Goal: Find specific page/section: Find specific page/section

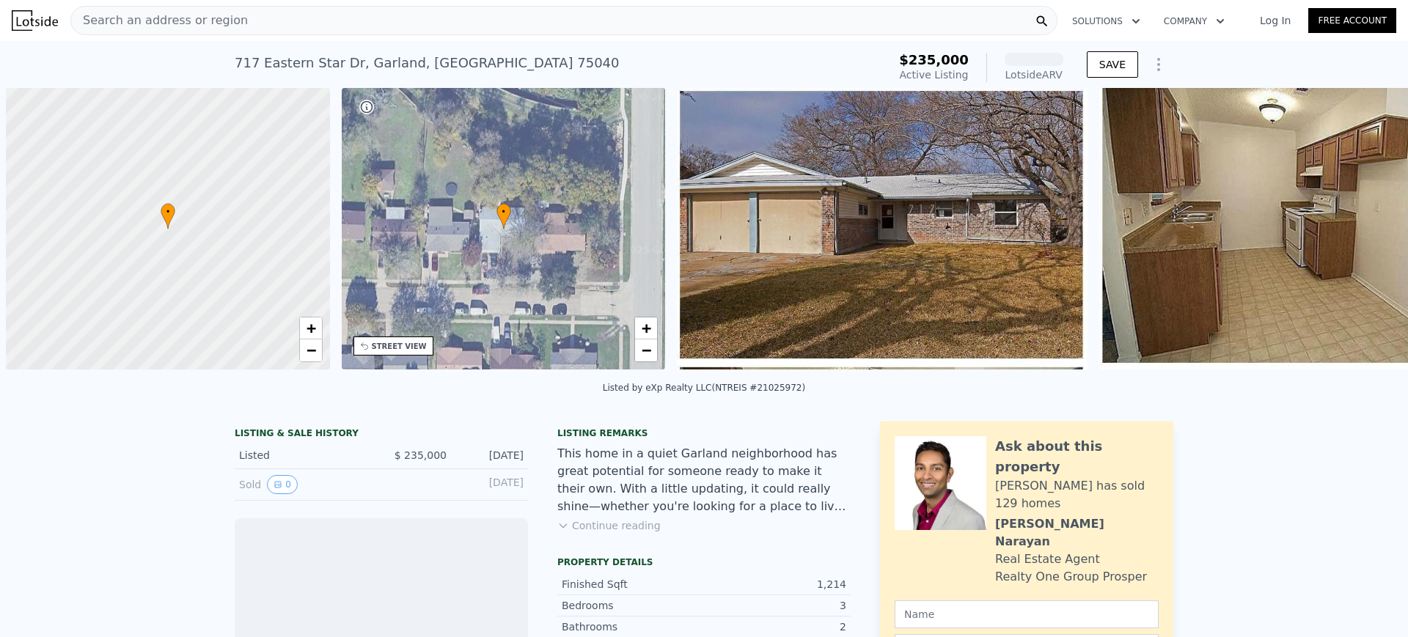
scroll to position [0, 6]
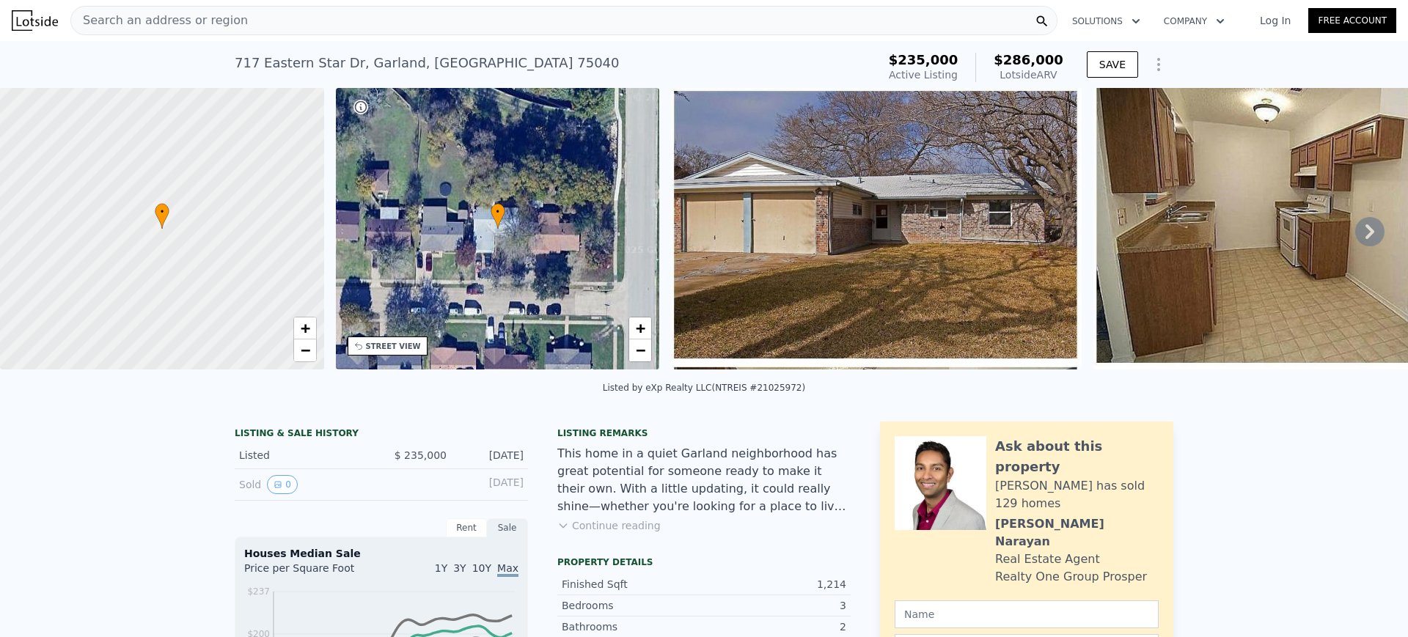
click at [490, 22] on div "Search an address or region" at bounding box center [563, 20] width 987 height 29
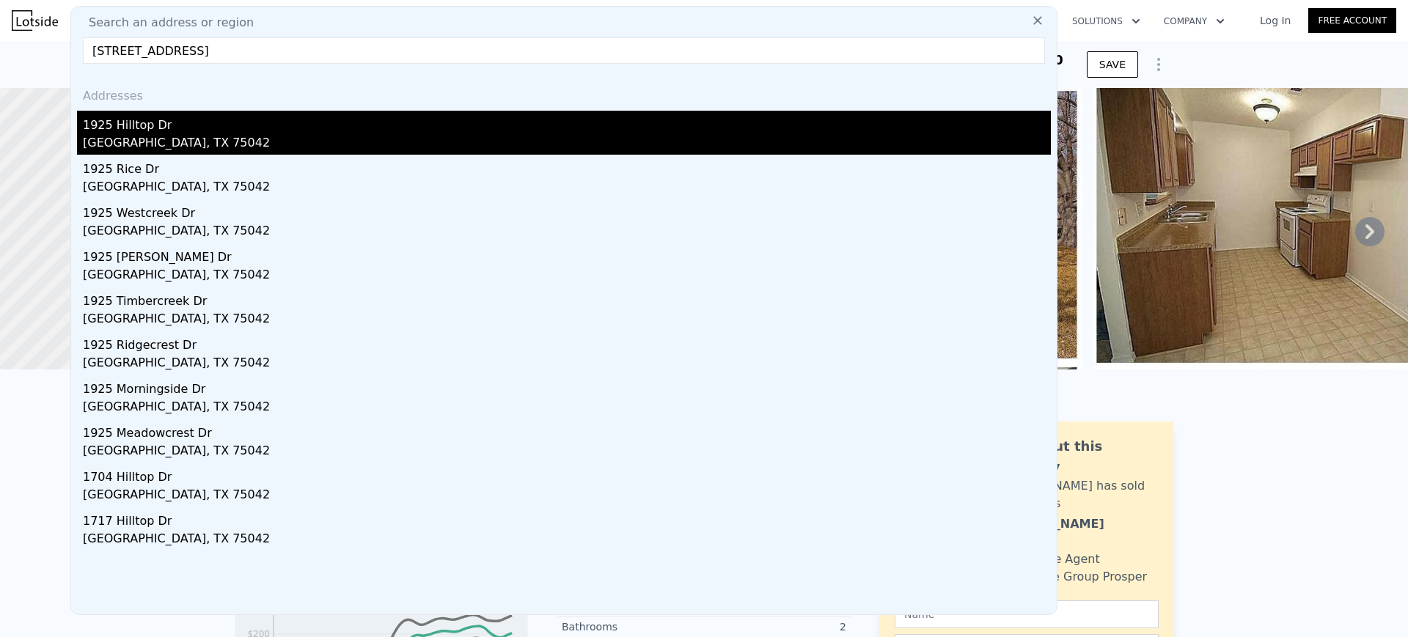
type input "[STREET_ADDRESS]"
click at [140, 130] on div "1925 Hilltop Dr" at bounding box center [567, 122] width 968 height 23
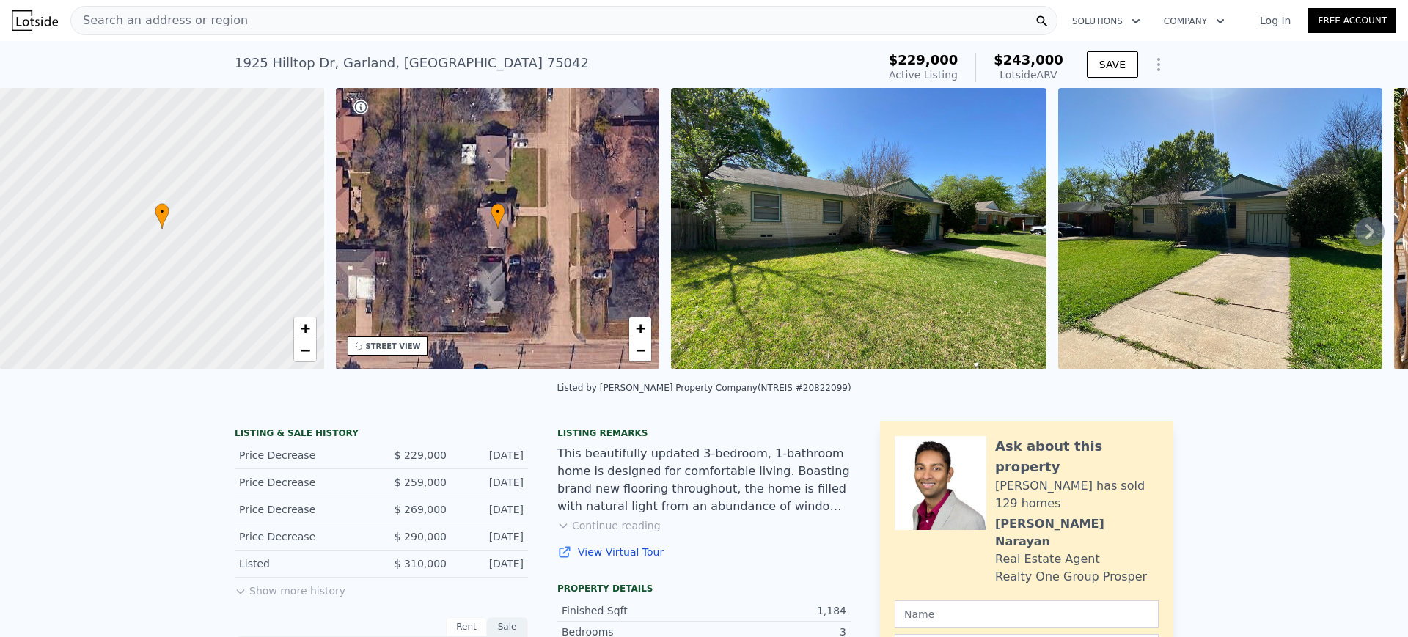
click at [566, 21] on div "Search an address or region" at bounding box center [563, 20] width 987 height 29
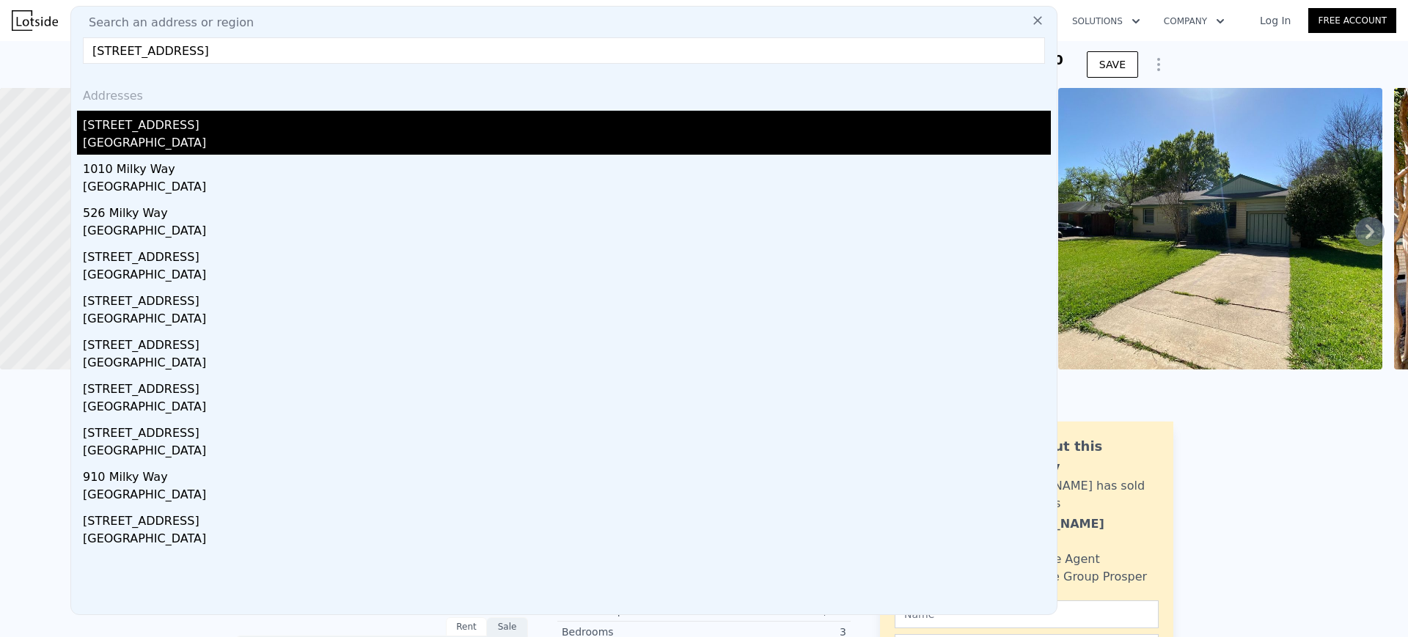
type input "[STREET_ADDRESS]"
click at [165, 134] on div "[GEOGRAPHIC_DATA]" at bounding box center [567, 144] width 968 height 21
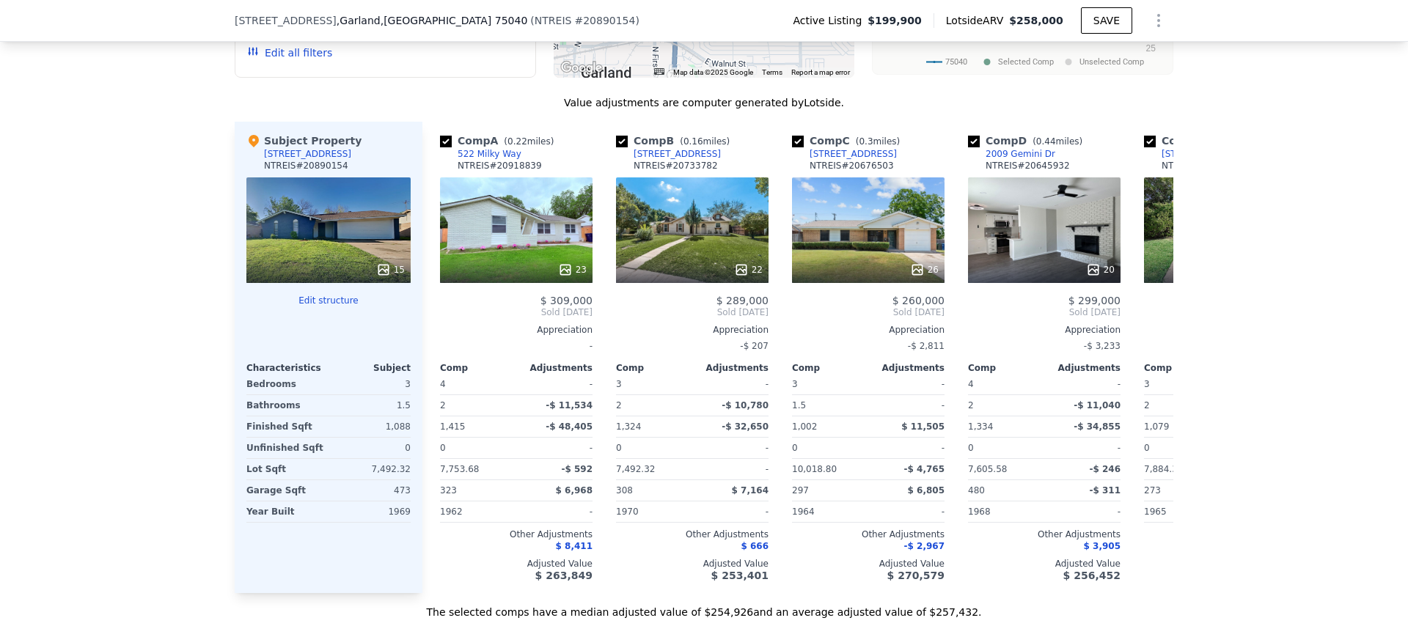
scroll to position [1532, 0]
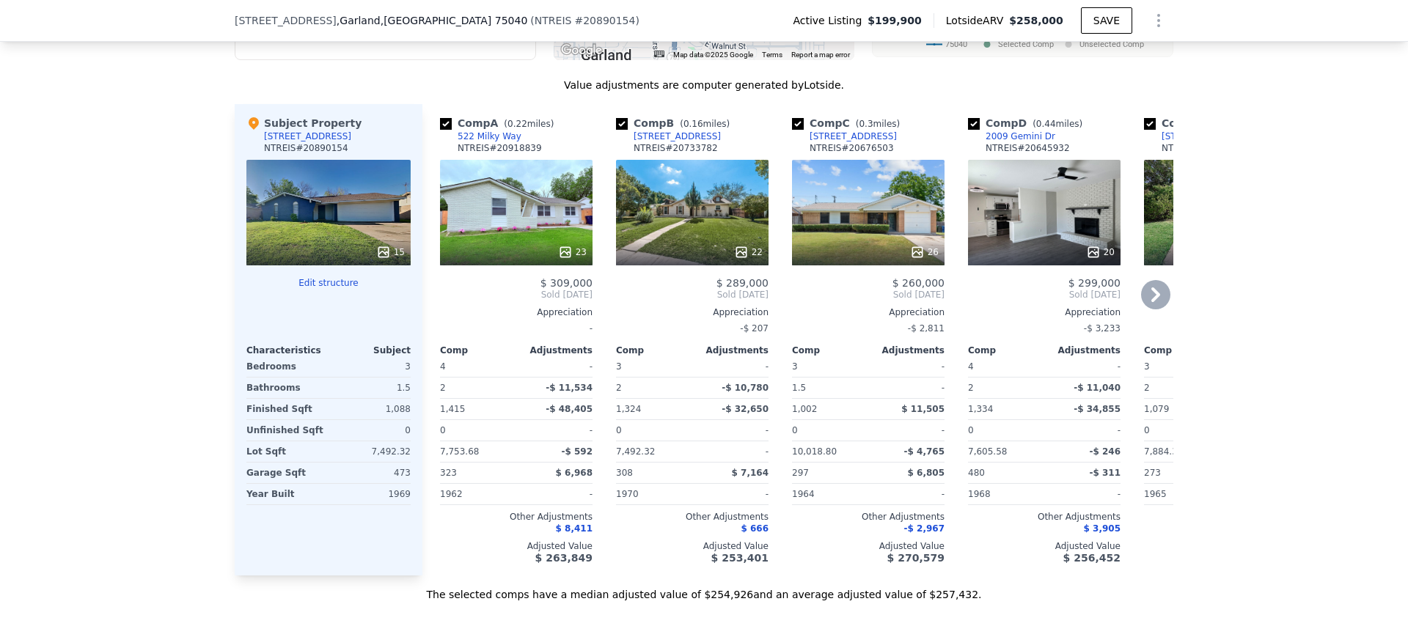
click at [1151, 302] on icon at bounding box center [1155, 294] width 9 height 15
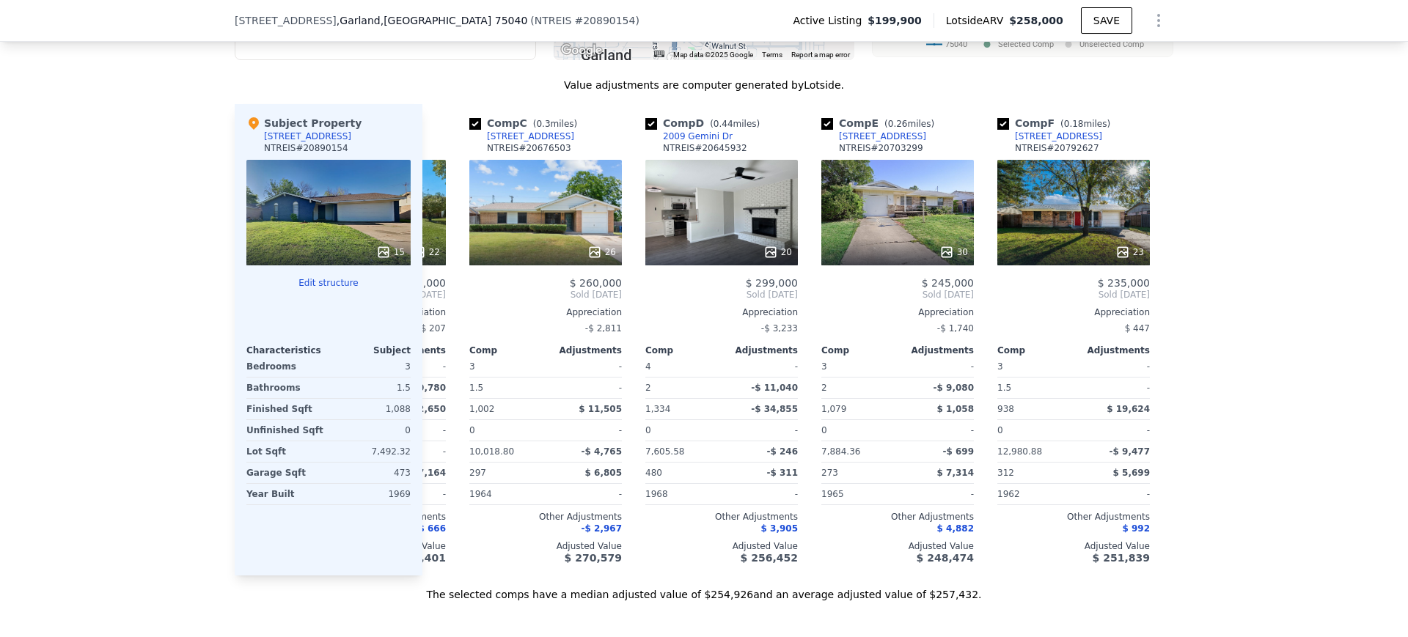
scroll to position [0, 352]
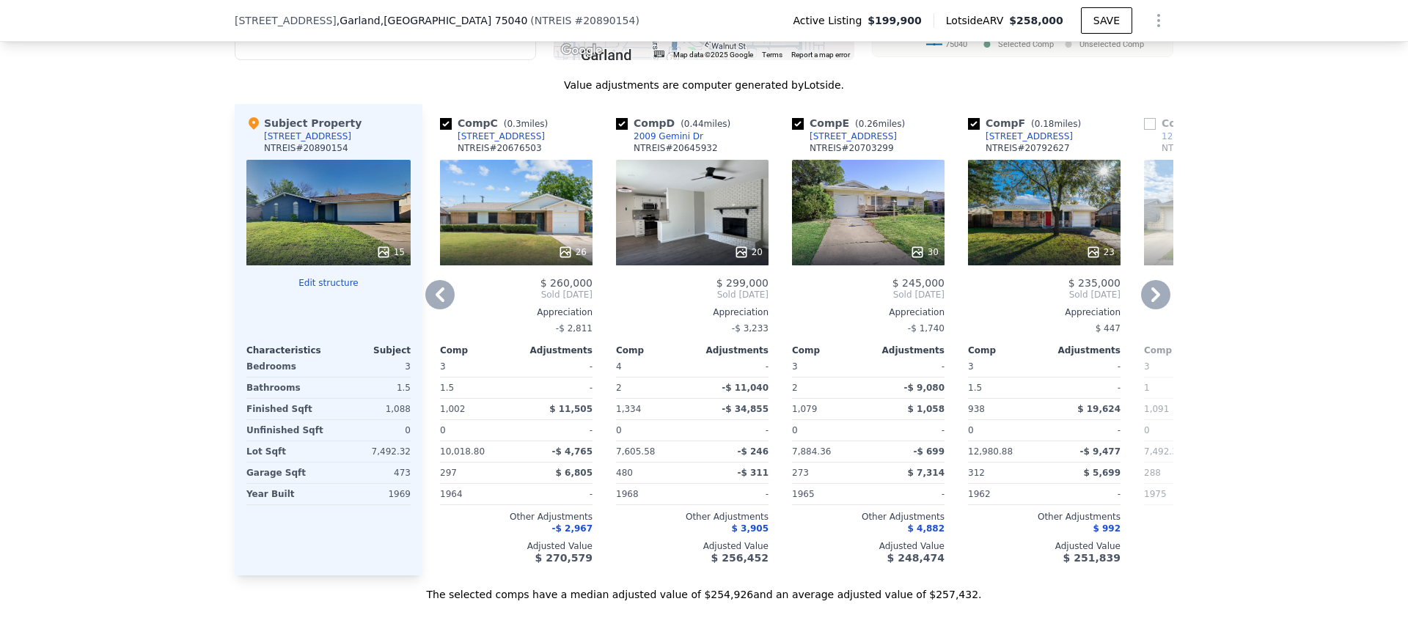
click at [436, 309] on icon at bounding box center [439, 294] width 29 height 29
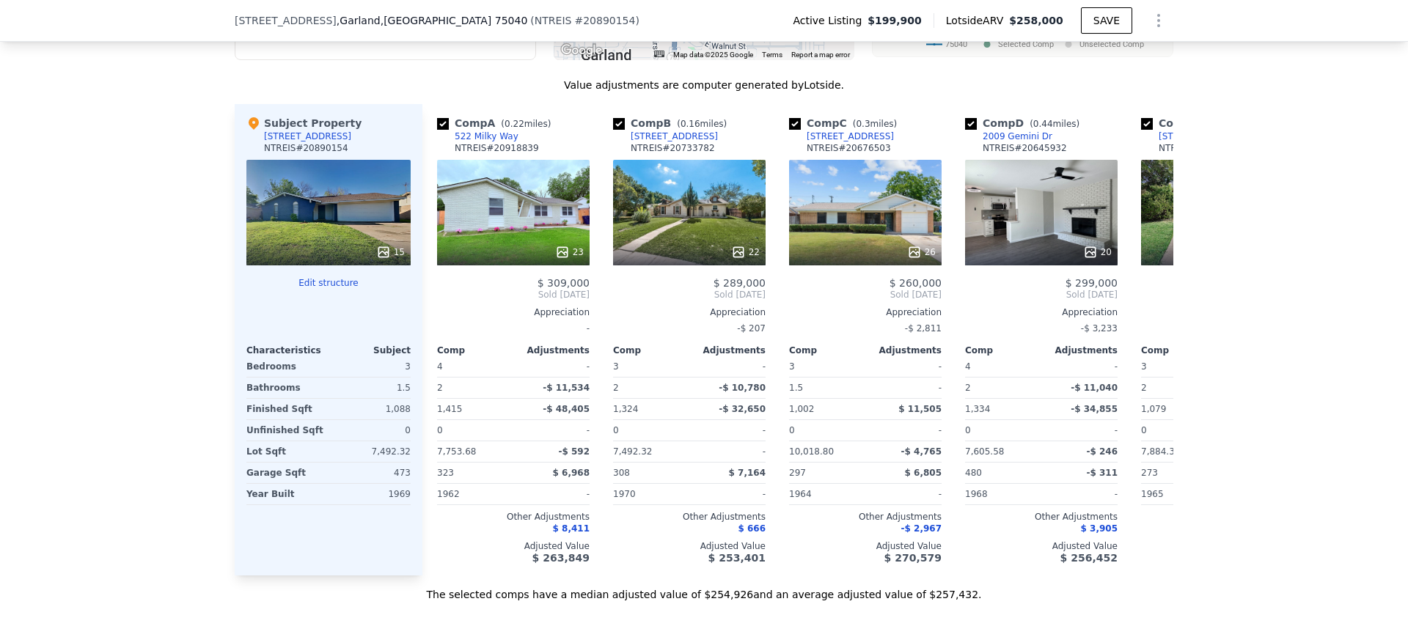
scroll to position [0, 0]
